Goal: Find specific fact: Find specific fact

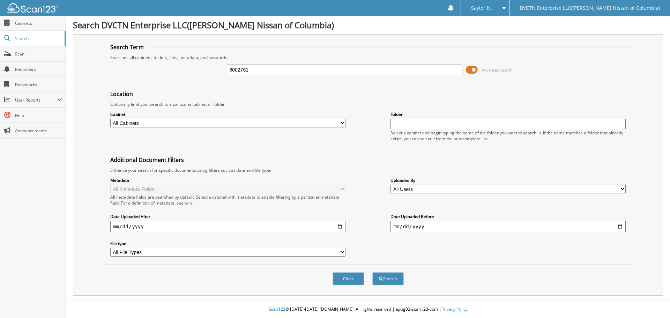
type input "6002761"
click at [372, 272] on button "Search" at bounding box center [387, 278] width 31 height 13
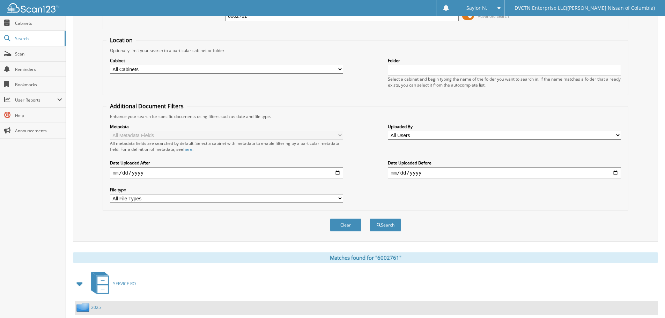
scroll to position [99, 0]
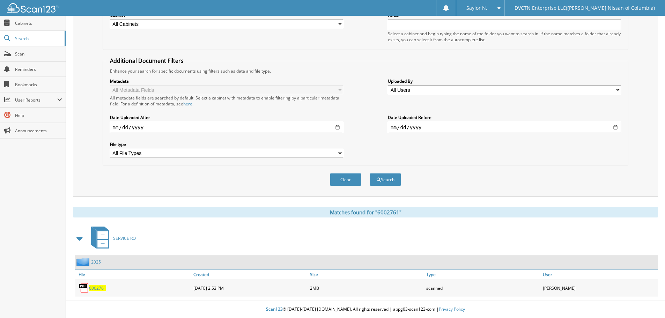
click at [100, 287] on span "6002761" at bounding box center [97, 288] width 17 height 6
click at [640, 54] on div "Search Term Searches all cabinets, folders, files, metadata, and keywords 60027…" at bounding box center [365, 65] width 585 height 261
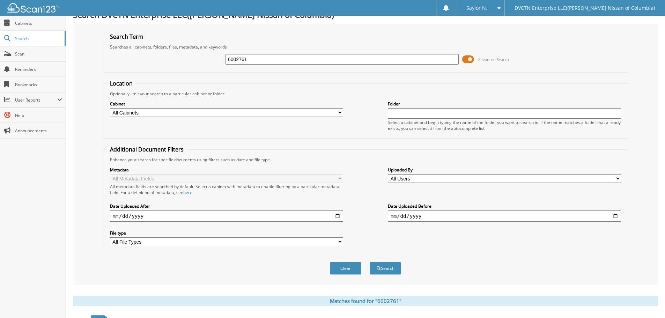
scroll to position [0, 0]
